Goal: Use online tool/utility: Utilize a website feature to perform a specific function

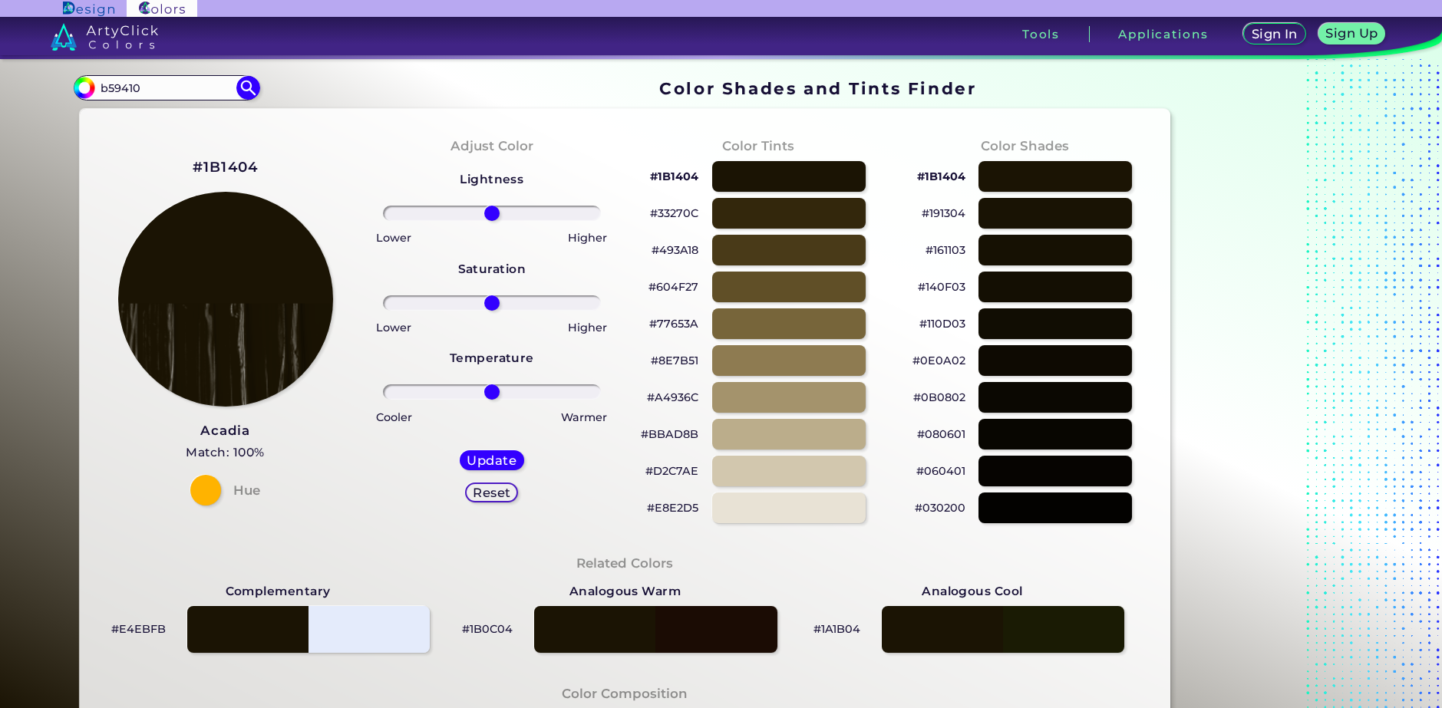
type input "b59410"
type input "#000000"
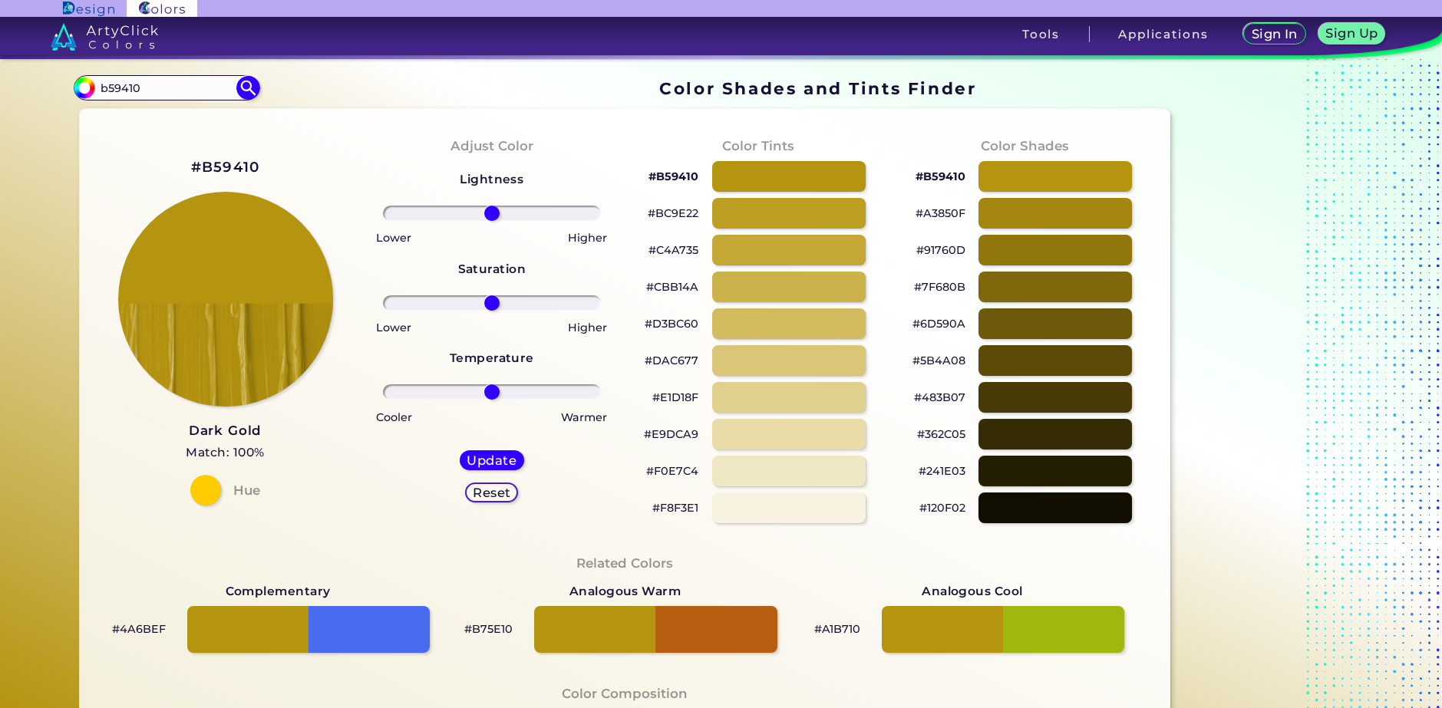
drag, startPoint x: 150, startPoint y: 84, endPoint x: 65, endPoint y: 89, distance: 84.5
click at [65, 89] on div "Color Shades Finder #000000 b59410 Acadia ◉ Acid Green ◉ Aero Blue ◉ Alabaster …" at bounding box center [721, 625] width 1381 height 1132
type input "808000"
type input "#000000"
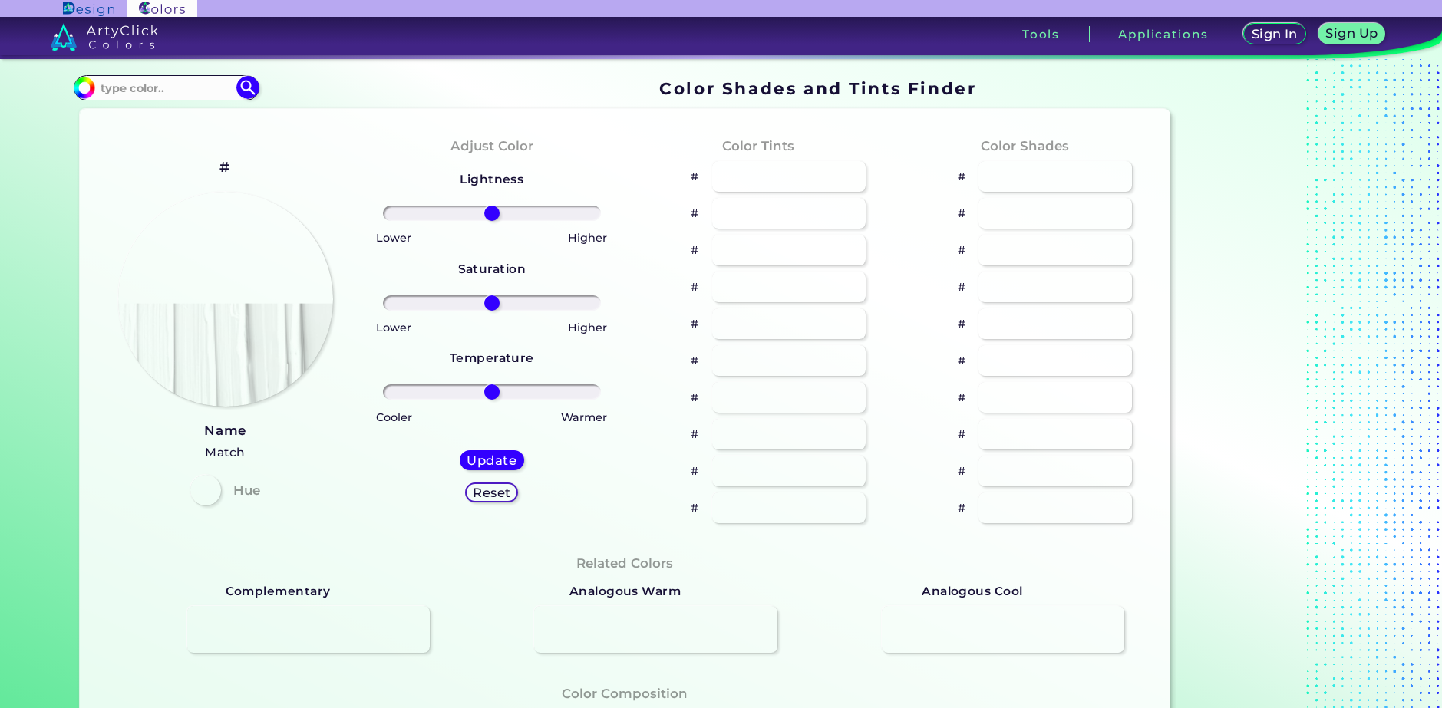
type input "#7f2b0a"
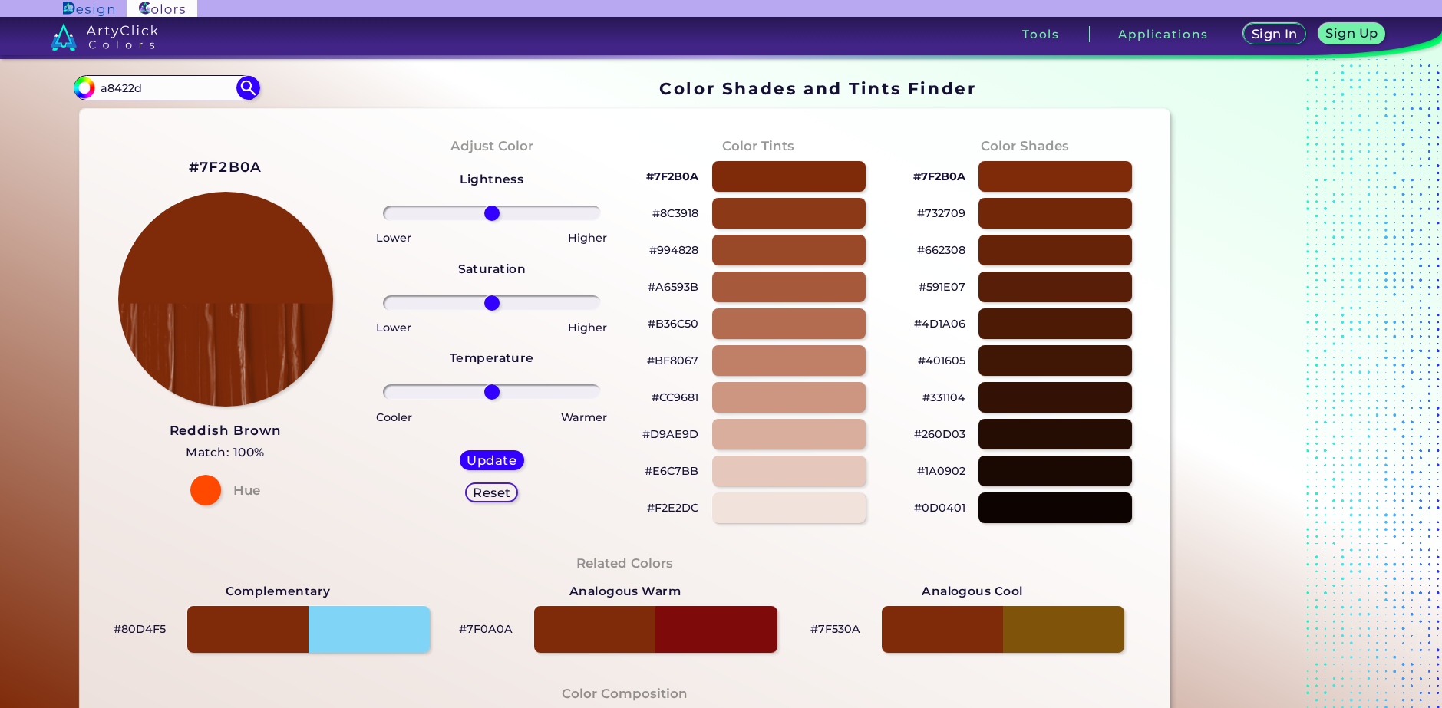
type input "a8422d"
type input "#000000"
